Goal: Transaction & Acquisition: Download file/media

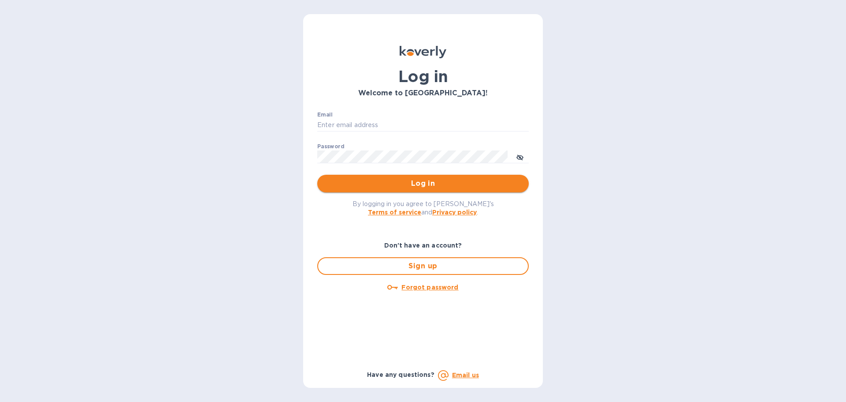
type input "adam@apwineimports.com"
click at [403, 183] on span "Log in" at bounding box center [423, 183] width 198 height 11
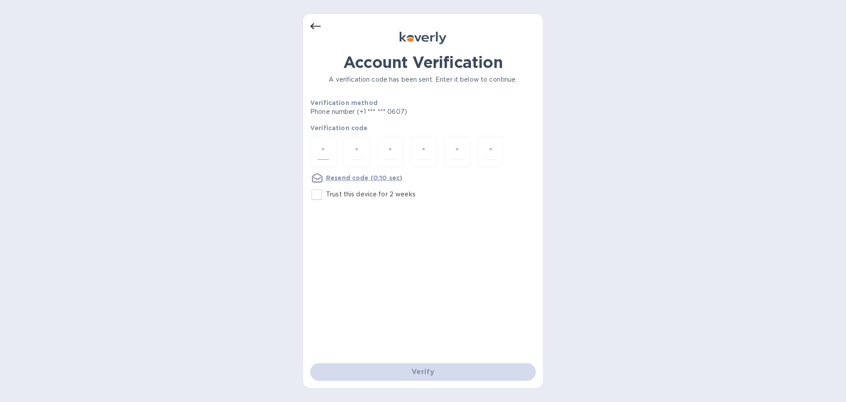
click at [333, 154] on div at bounding box center [323, 151] width 26 height 31
type input "2"
type input "1"
type input "6"
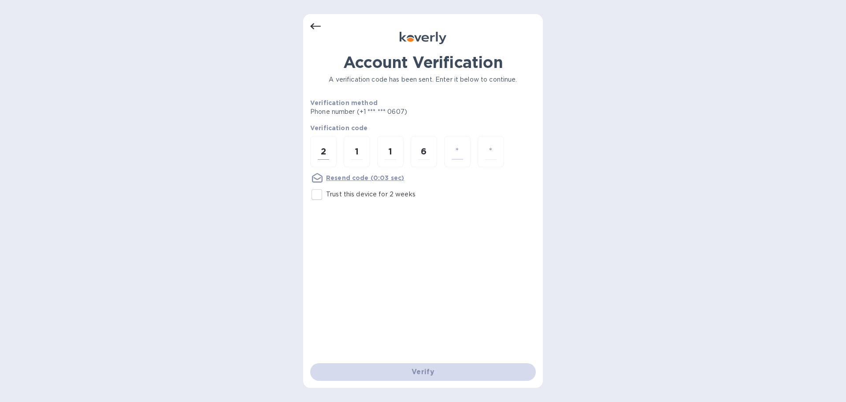
type input "9"
type input "6"
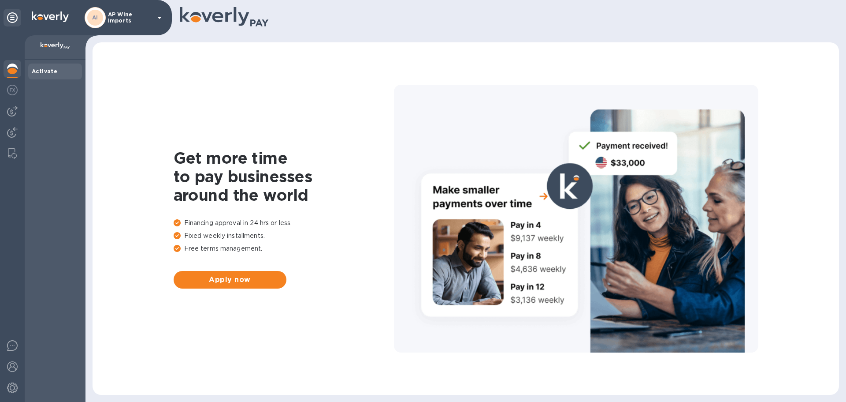
click at [141, 22] on p "AP Wine Imports" at bounding box center [130, 17] width 44 height 12
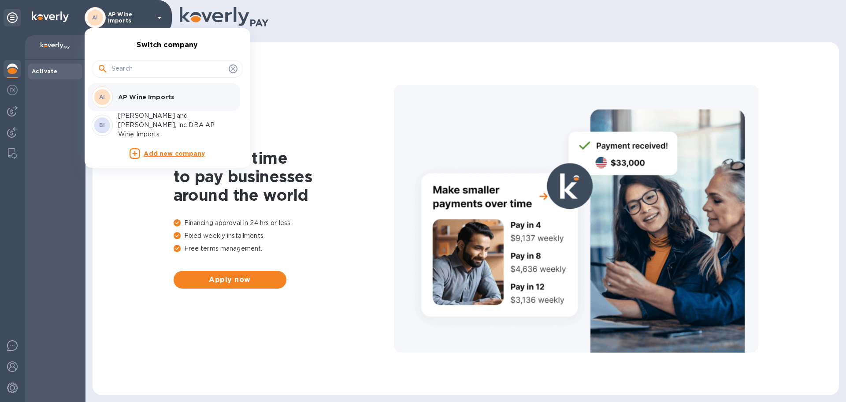
click at [162, 122] on p "[PERSON_NAME] and [PERSON_NAME], Inc DBA AP Wine Imports" at bounding box center [173, 125] width 111 height 28
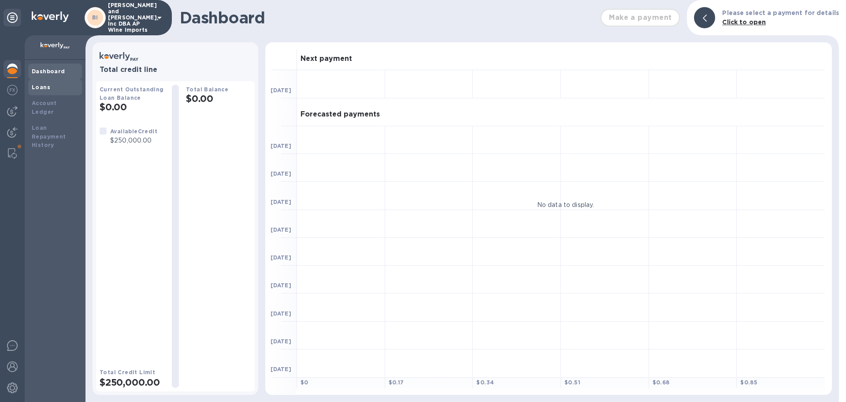
click at [48, 86] on b "Loans" at bounding box center [41, 87] width 19 height 7
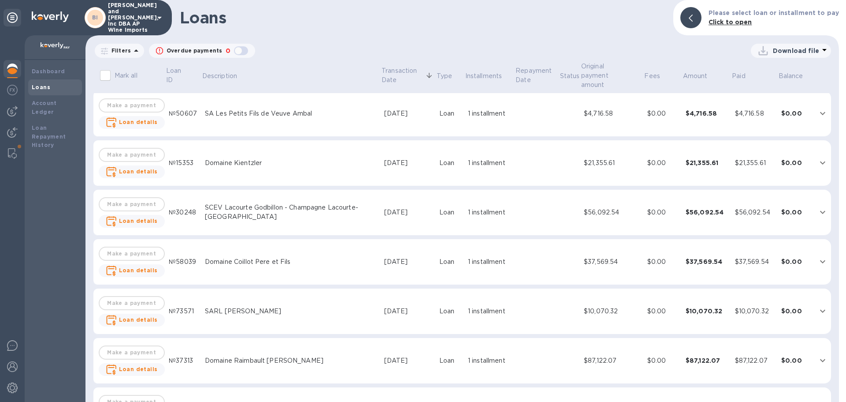
scroll to position [4453, 0]
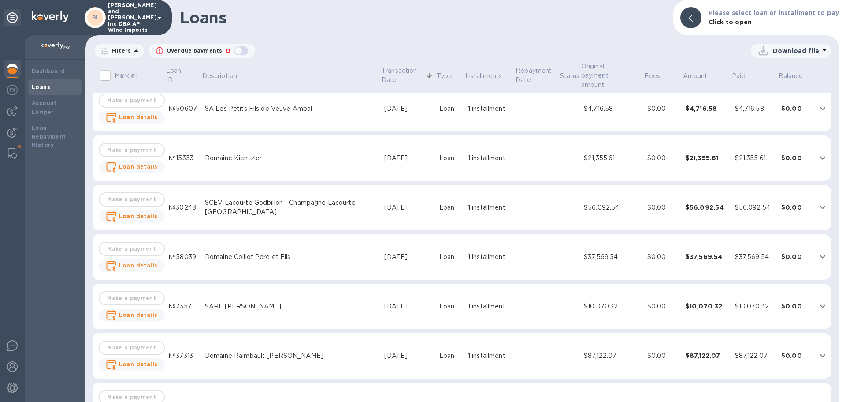
click at [131, 53] on icon at bounding box center [136, 50] width 11 height 11
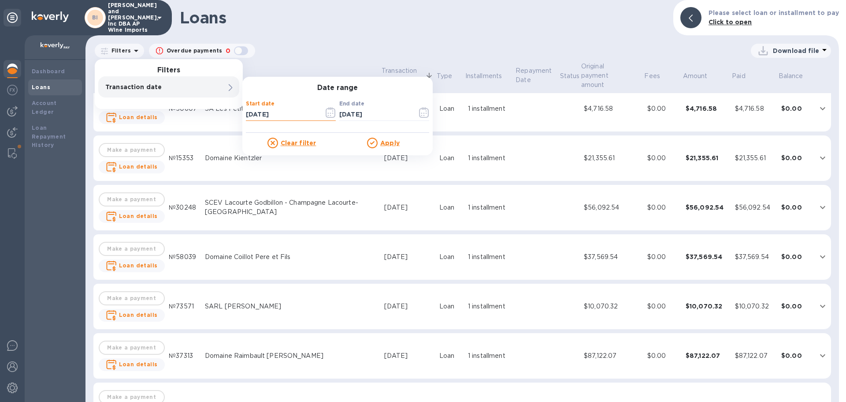
click at [278, 114] on input "[DATE]" at bounding box center [281, 114] width 71 height 13
drag, startPoint x: 294, startPoint y: 109, endPoint x: 234, endPoint y: 107, distance: 59.6
click at [234, 107] on div "Filters Transaction date Date range Start date [DATE] ​ End date [DATE] ​ Clear…" at bounding box center [169, 84] width 148 height 50
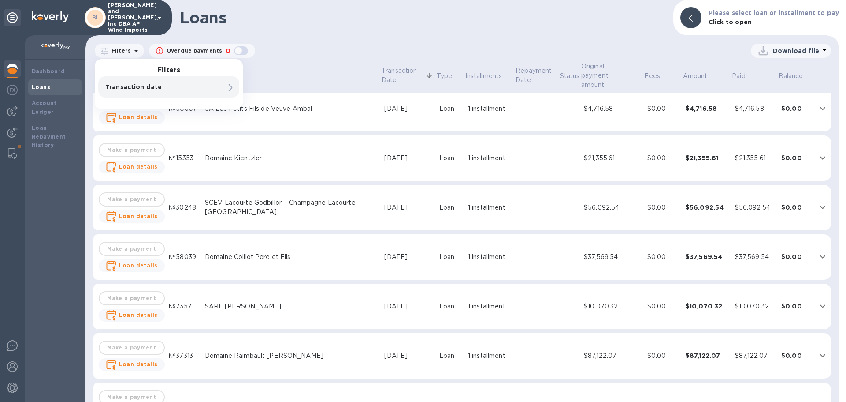
click at [206, 92] on div "Transaction date" at bounding box center [168, 86] width 141 height 21
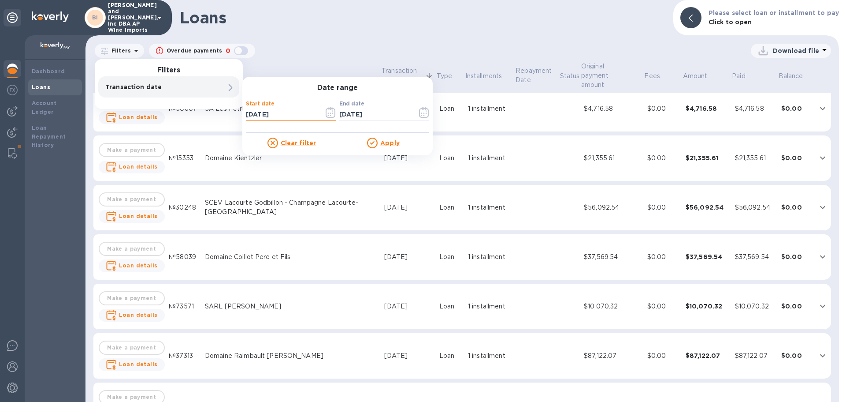
click at [282, 112] on input "[DATE]" at bounding box center [281, 114] width 71 height 13
click at [329, 115] on icon "button" at bounding box center [331, 112] width 10 height 11
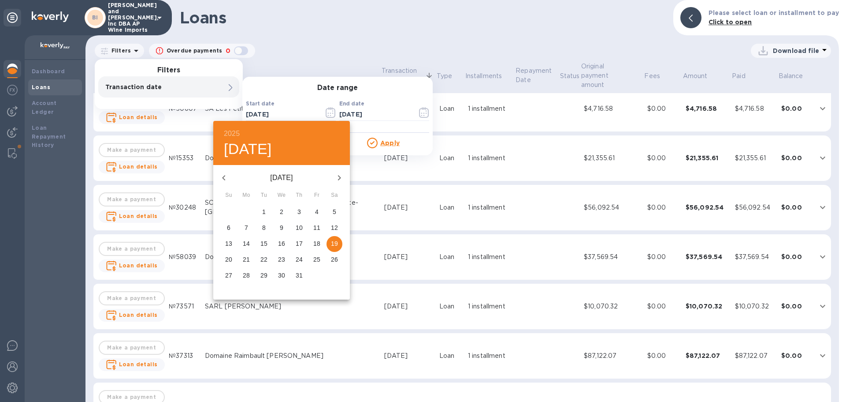
click at [222, 177] on icon "button" at bounding box center [224, 177] width 11 height 11
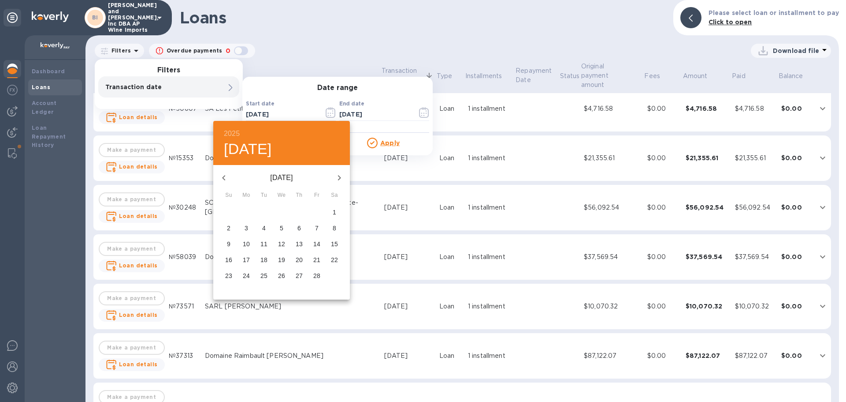
click at [222, 177] on icon "button" at bounding box center [224, 177] width 11 height 11
click at [338, 177] on icon "button" at bounding box center [339, 177] width 11 height 11
click at [283, 208] on span "1" at bounding box center [282, 211] width 16 height 9
type input "[DATE]"
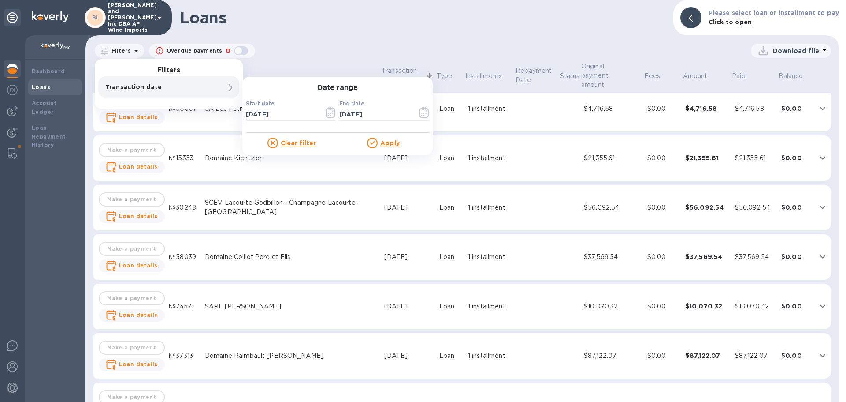
click at [388, 144] on u "Apply" at bounding box center [389, 142] width 19 height 7
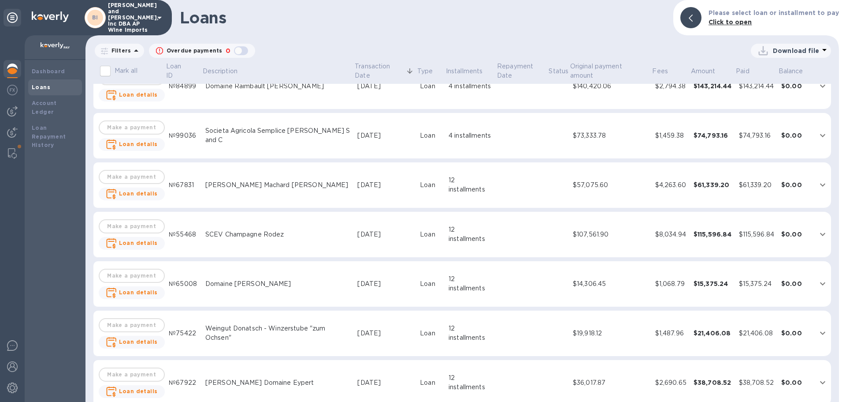
scroll to position [33, 0]
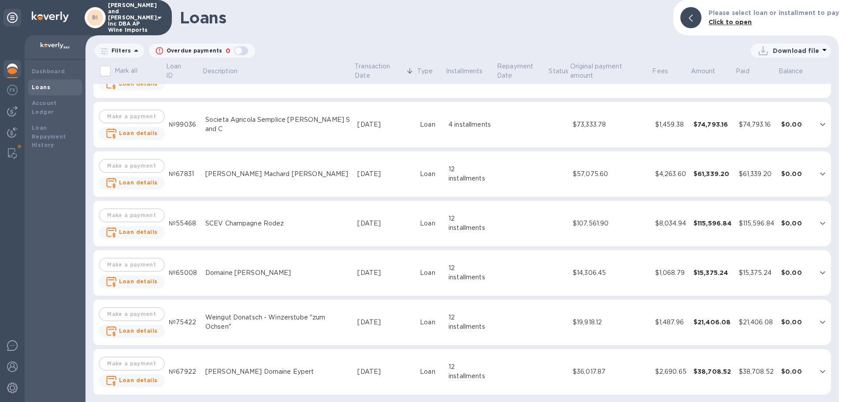
click at [807, 52] on p "Download file" at bounding box center [796, 50] width 46 height 9
click at [777, 96] on li "PDF file" at bounding box center [792, 96] width 60 height 25
click at [0, 0] on p "Transaction date : [DATE] to [DATE]" at bounding box center [0, 0] width 0 height 0
click at [0, 0] on input "[DATE]" at bounding box center [0, 0] width 0 height 0
type input "[DATE]"
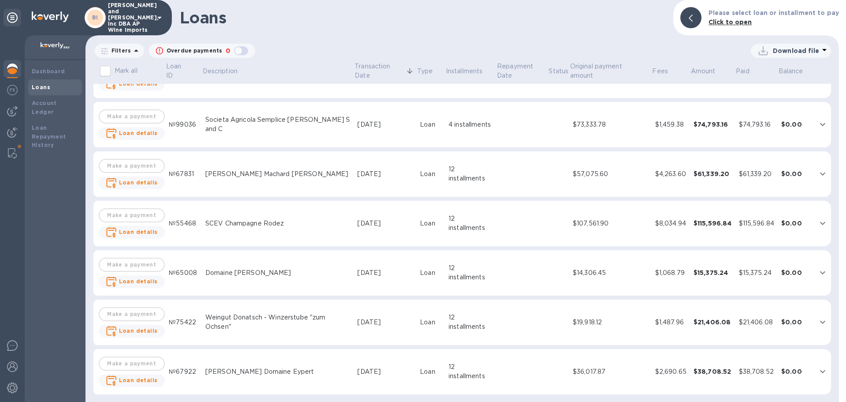
type input "[DATE]"
click at [0, 0] on div at bounding box center [0, 0] width 0 height 0
click at [0, 0] on u "Apply" at bounding box center [0, 0] width 0 height 0
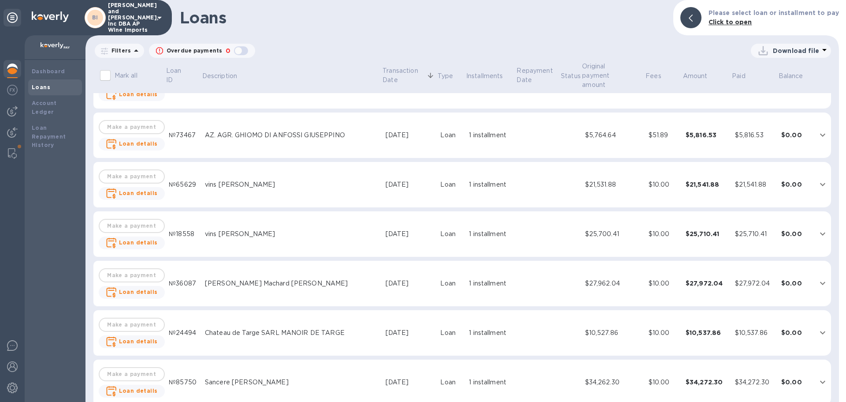
scroll to position [1169, 0]
click at [798, 45] on div "Download file" at bounding box center [791, 51] width 68 height 14
click at [779, 71] on li "XLSX file" at bounding box center [792, 72] width 60 height 25
click at [56, 45] on img at bounding box center [56, 45] width 30 height 7
click at [17, 68] on img at bounding box center [12, 68] width 11 height 11
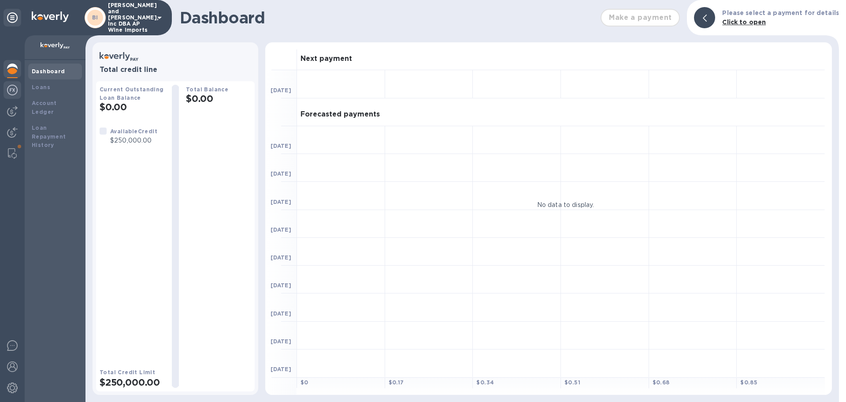
click at [9, 89] on img at bounding box center [12, 90] width 11 height 11
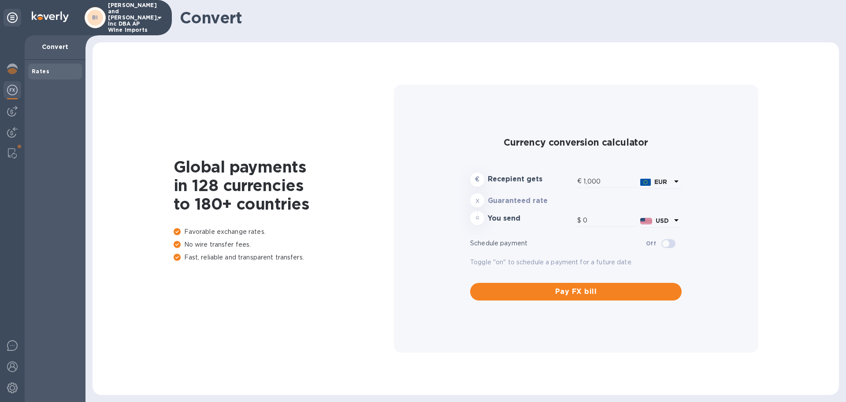
type input "1,172.44"
